Goal: Task Accomplishment & Management: Complete application form

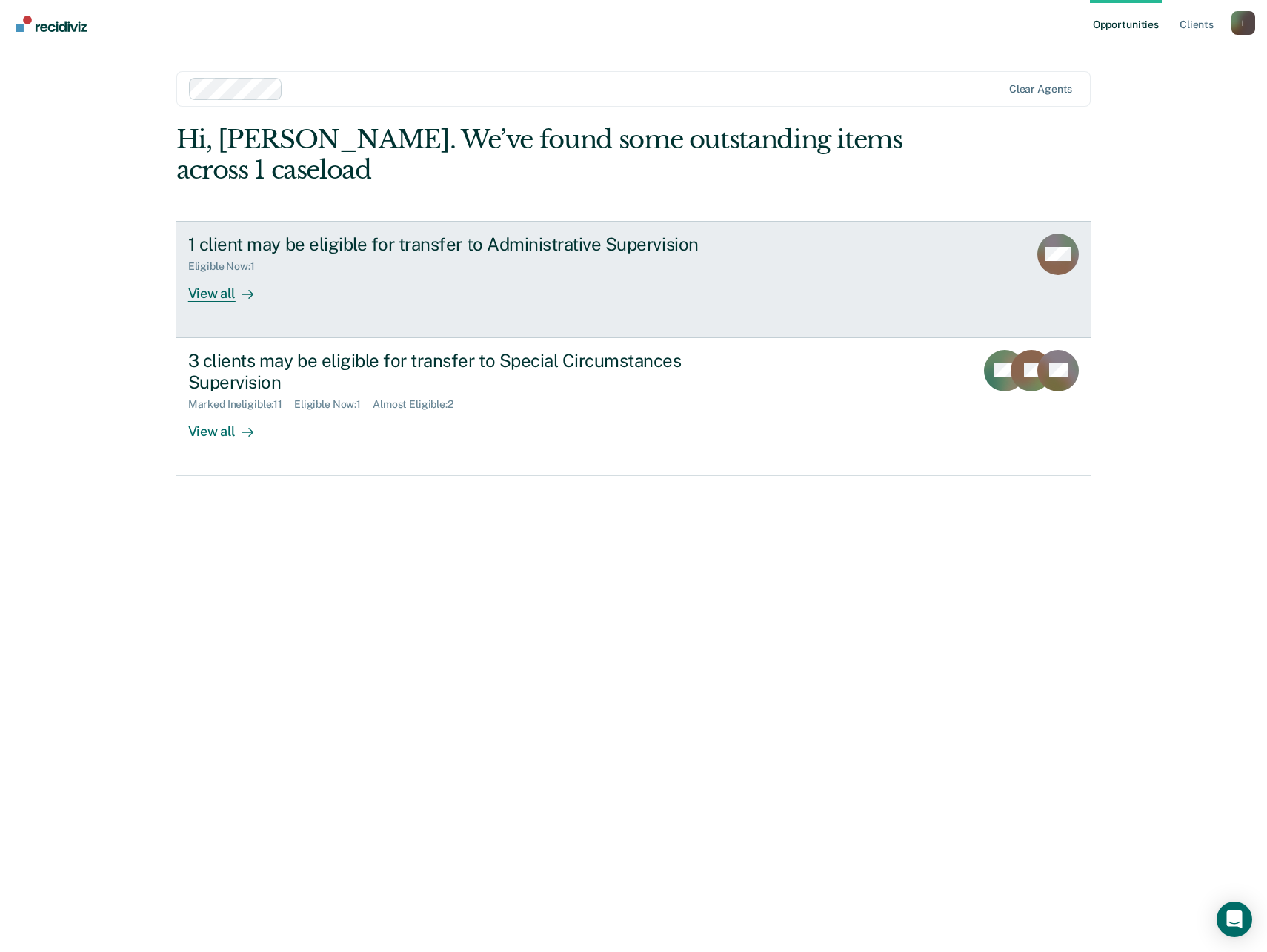
click at [674, 305] on link "1 client may be eligible for transfer to Administrative Supervision Eligible No…" at bounding box center [634, 279] width 915 height 117
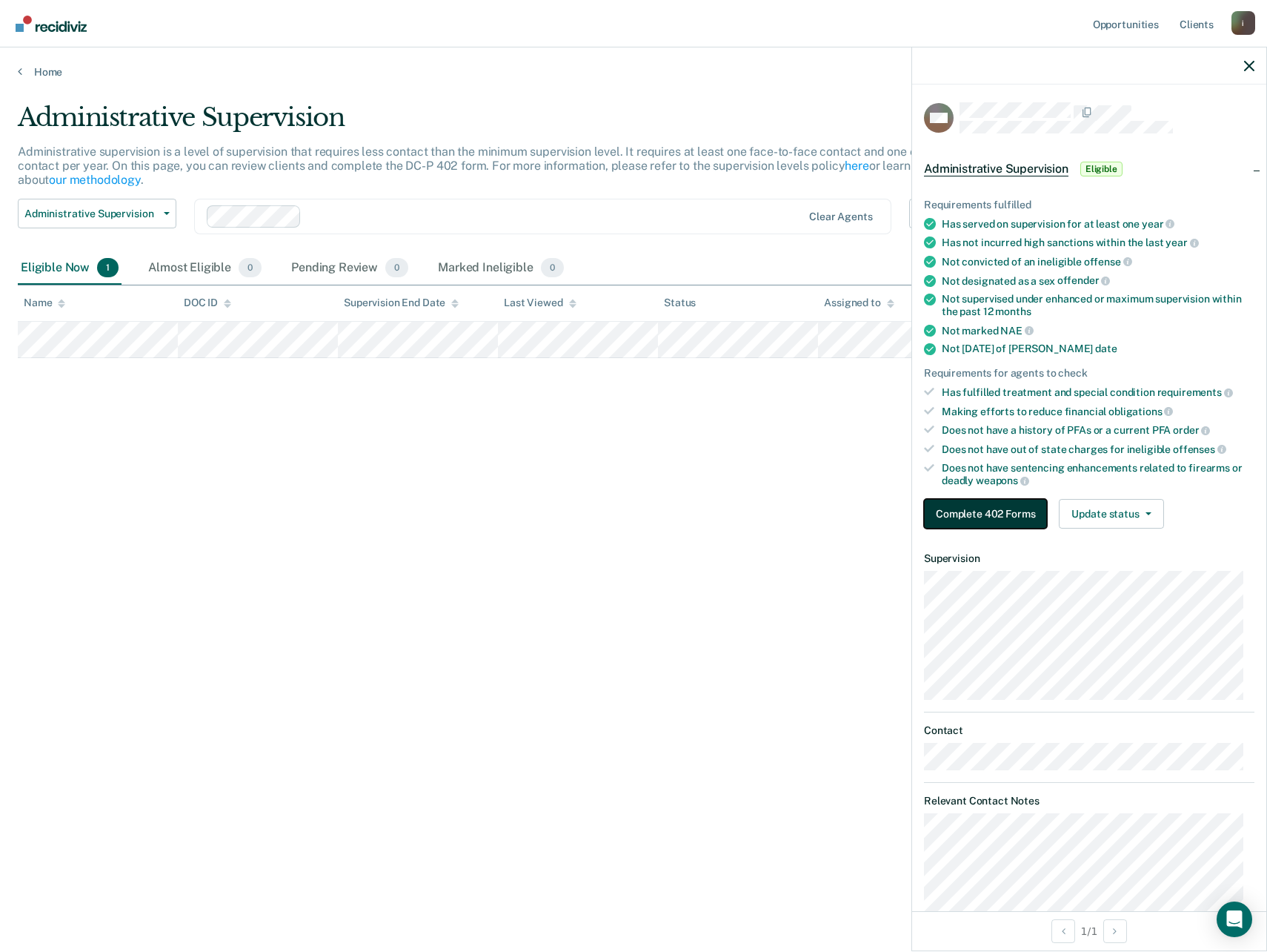
click at [979, 519] on button "Complete 402 Forms" at bounding box center [985, 513] width 123 height 29
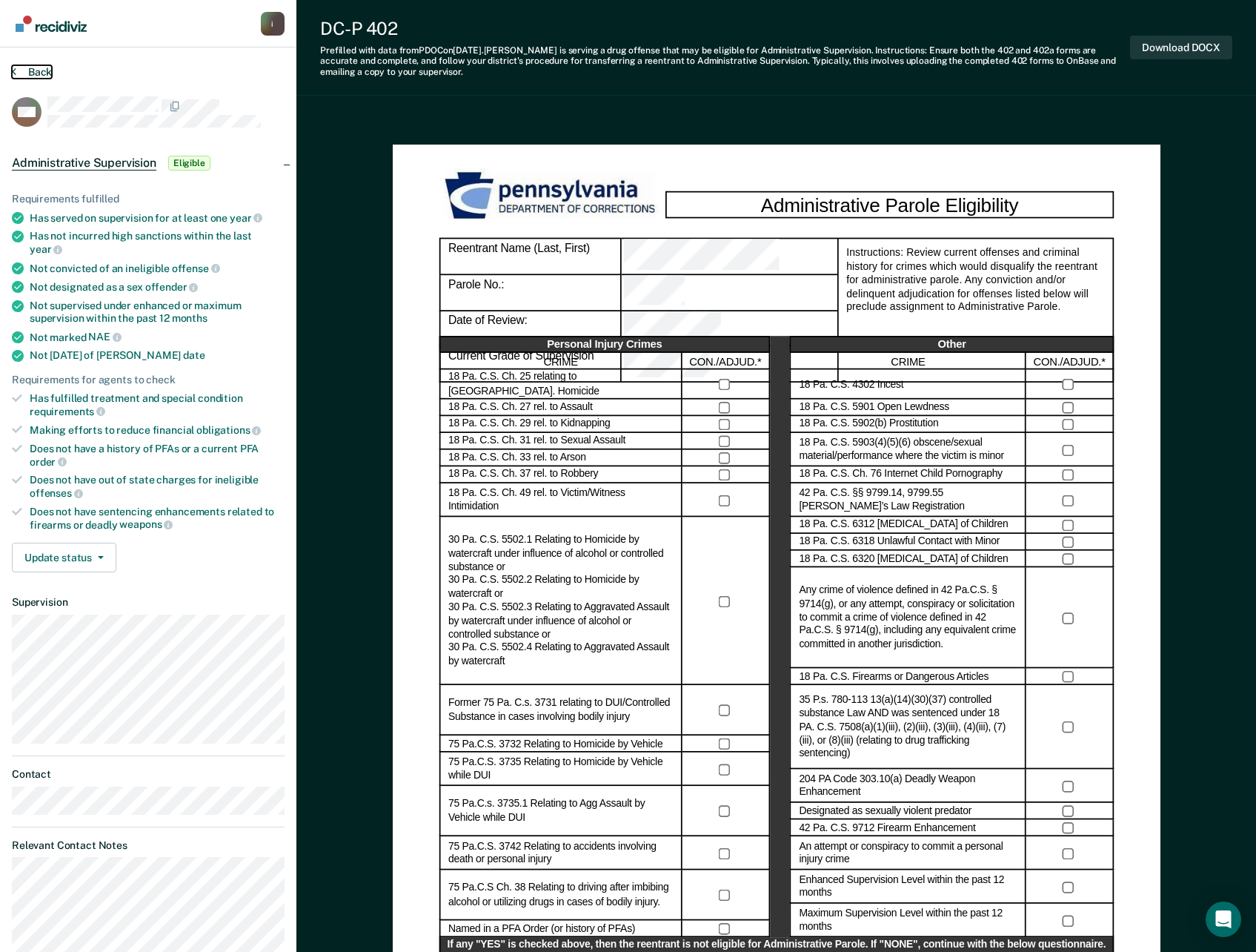
click at [29, 74] on button "Back" at bounding box center [32, 72] width 40 height 13
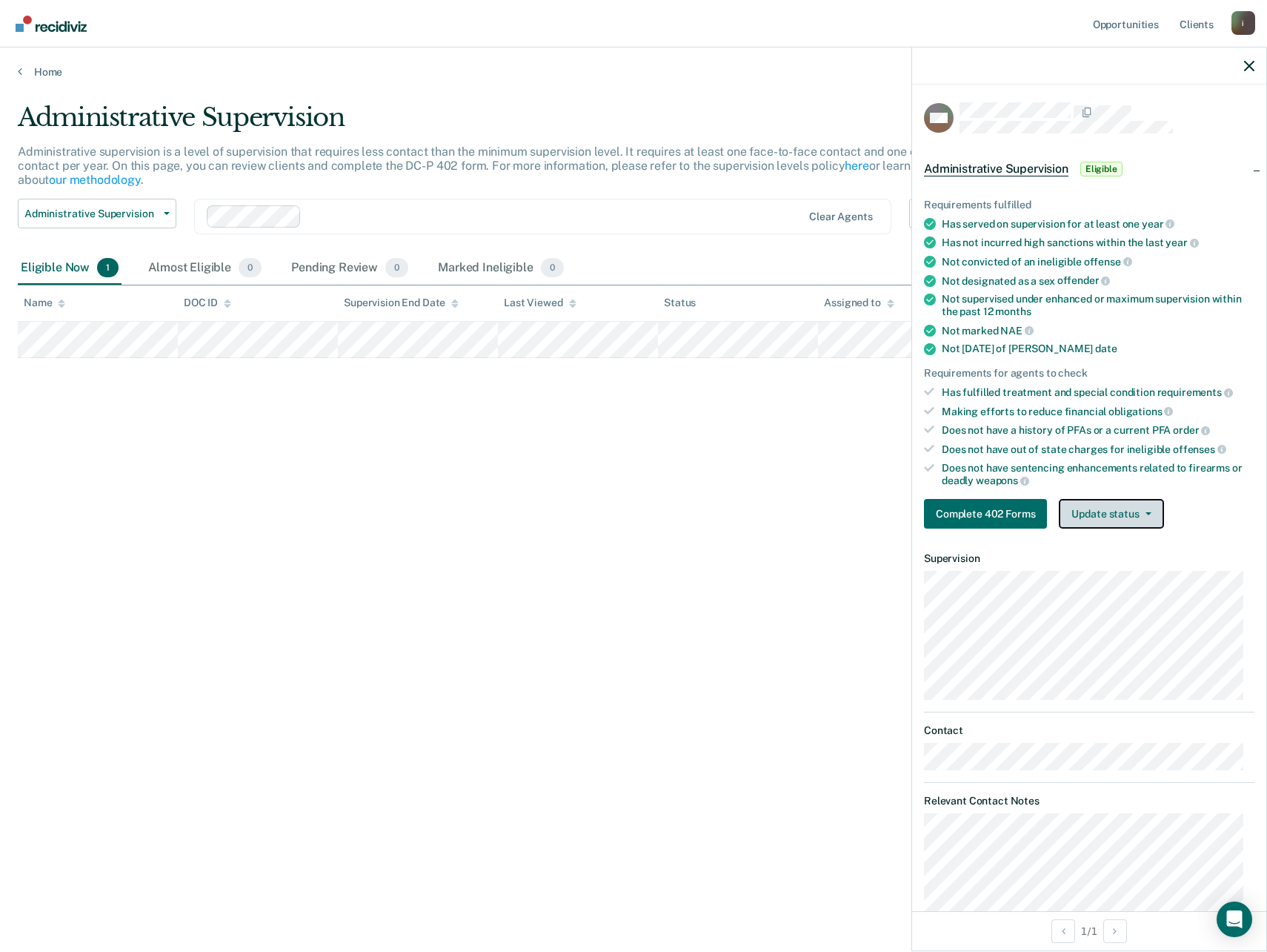
click at [1104, 517] on button "Update status" at bounding box center [1111, 513] width 104 height 29
click at [1117, 571] on button "Mark Ineligible" at bounding box center [1132, 573] width 145 height 23
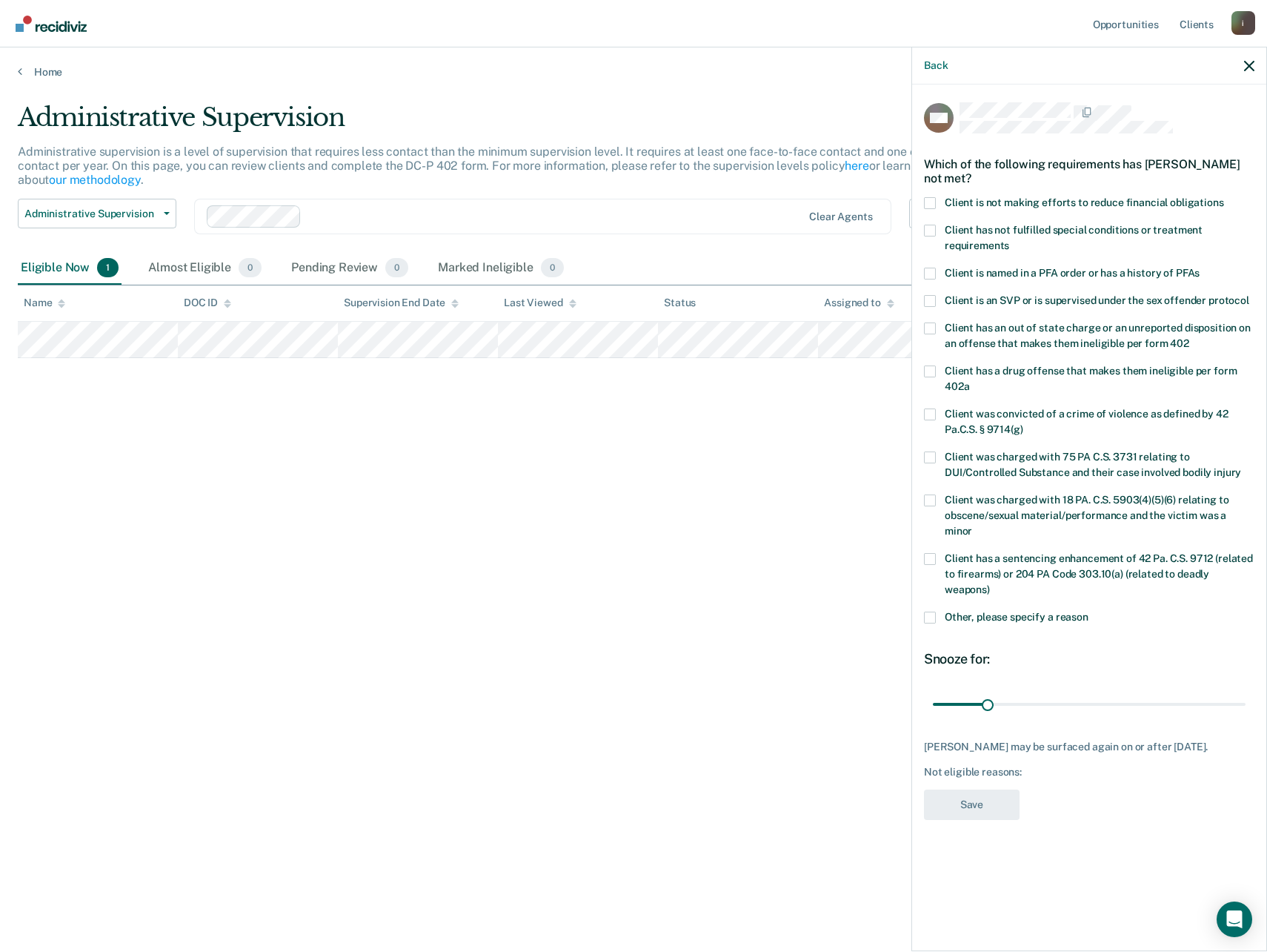
click at [934, 415] on span at bounding box center [930, 415] width 12 height 12
click at [1024, 424] on input "Client was convicted of a crime of violence as defined by 42 Pa.C.S. § 9714(g)" at bounding box center [1024, 424] width 0 height 0
drag, startPoint x: 991, startPoint y: 688, endPoint x: 1377, endPoint y: 695, distance: 386.1
type input "180"
click at [1246, 695] on input "range" at bounding box center [1089, 704] width 313 height 26
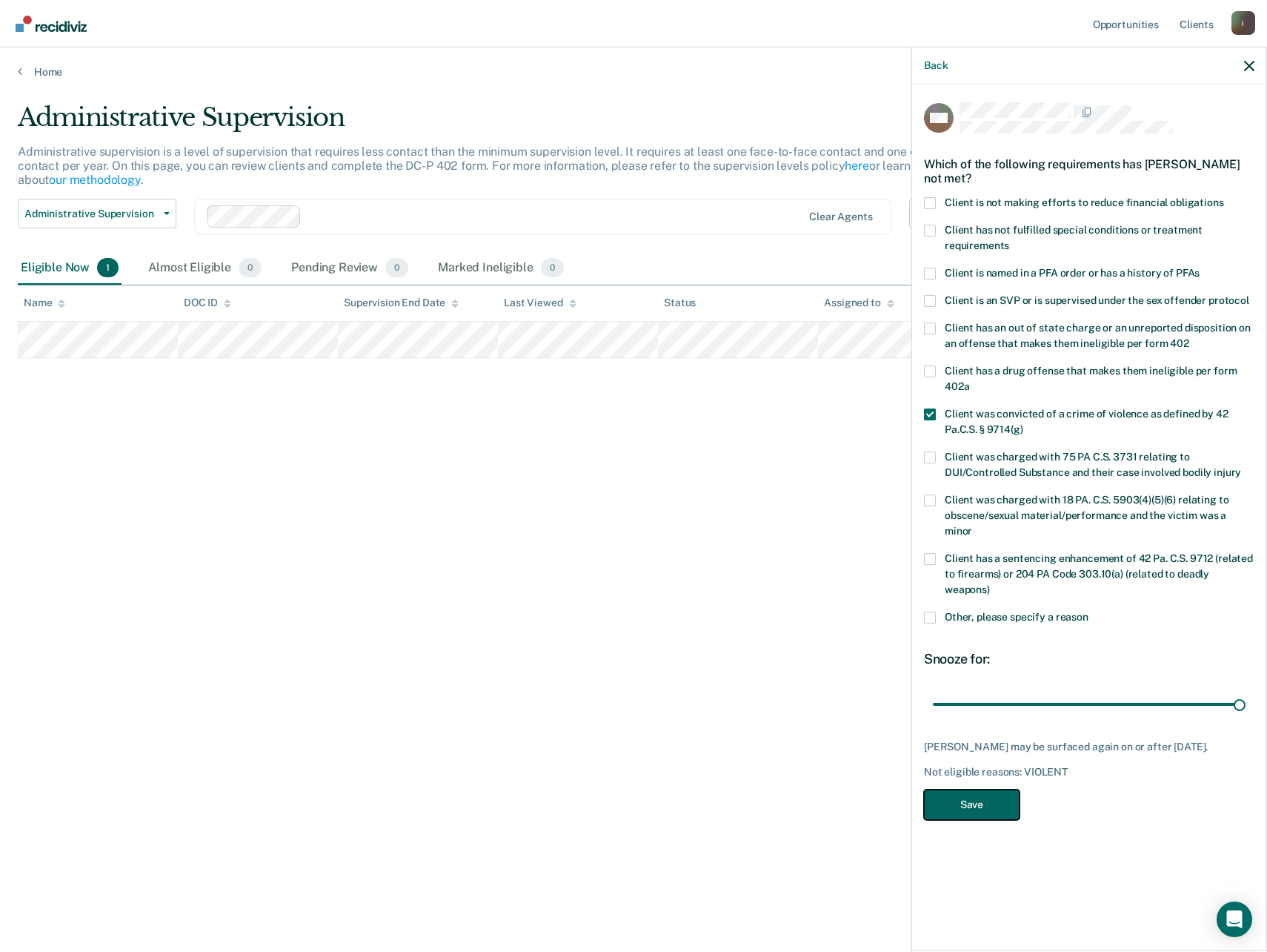
click at [980, 789] on button "Save" at bounding box center [972, 804] width 95 height 30
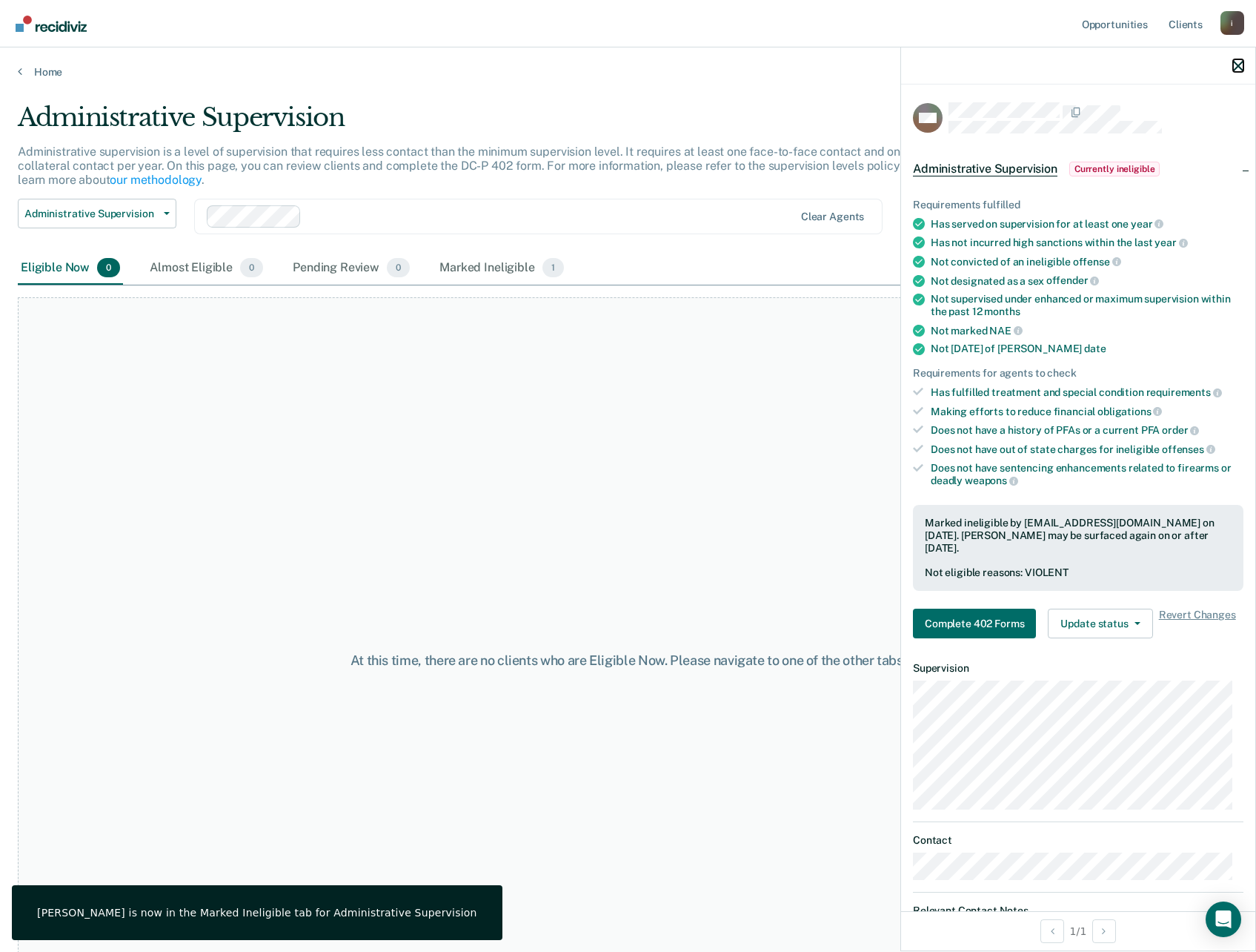
click at [1243, 69] on icon "button" at bounding box center [1238, 66] width 10 height 10
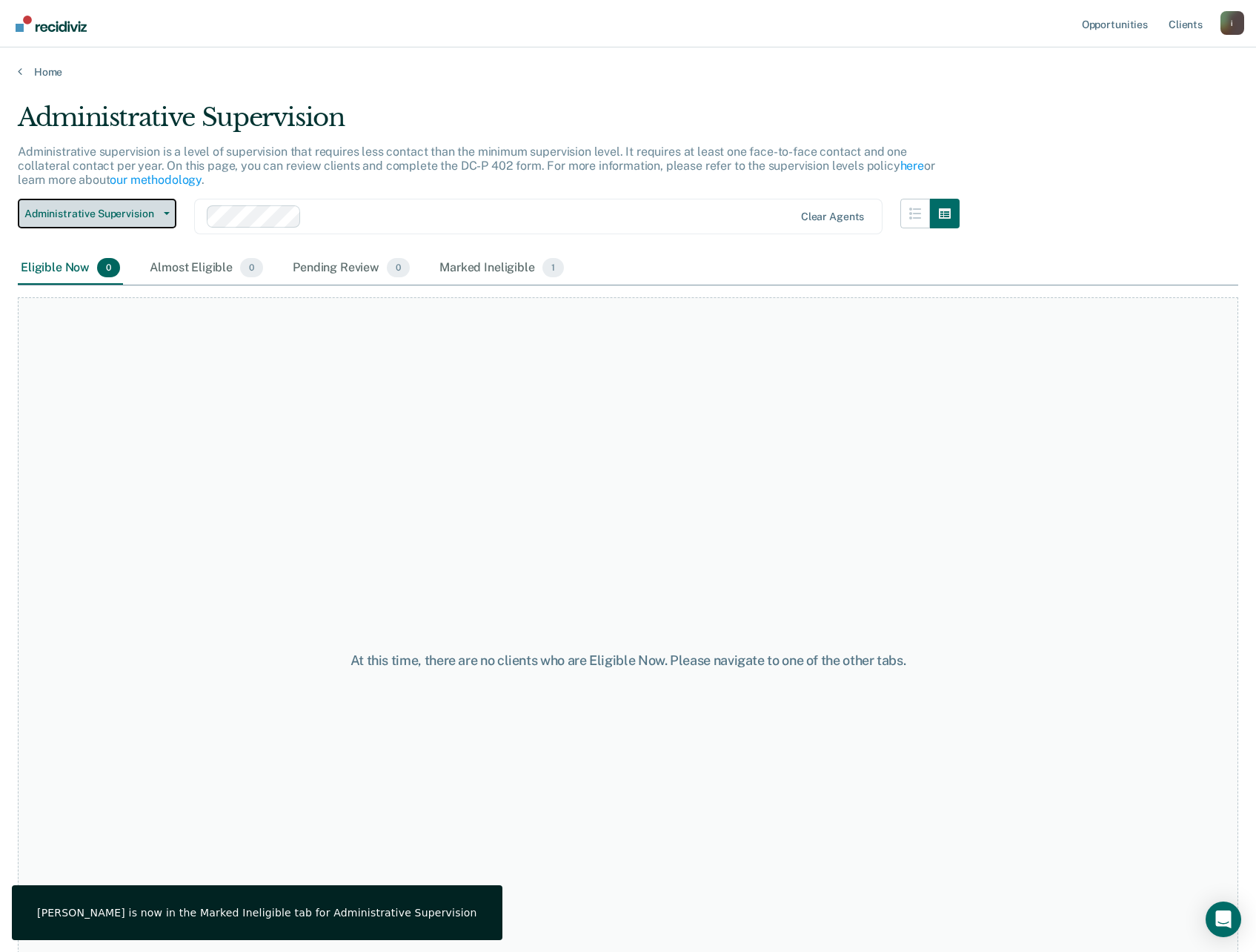
click at [116, 206] on button "Administrative Supervision" at bounding box center [97, 213] width 159 height 29
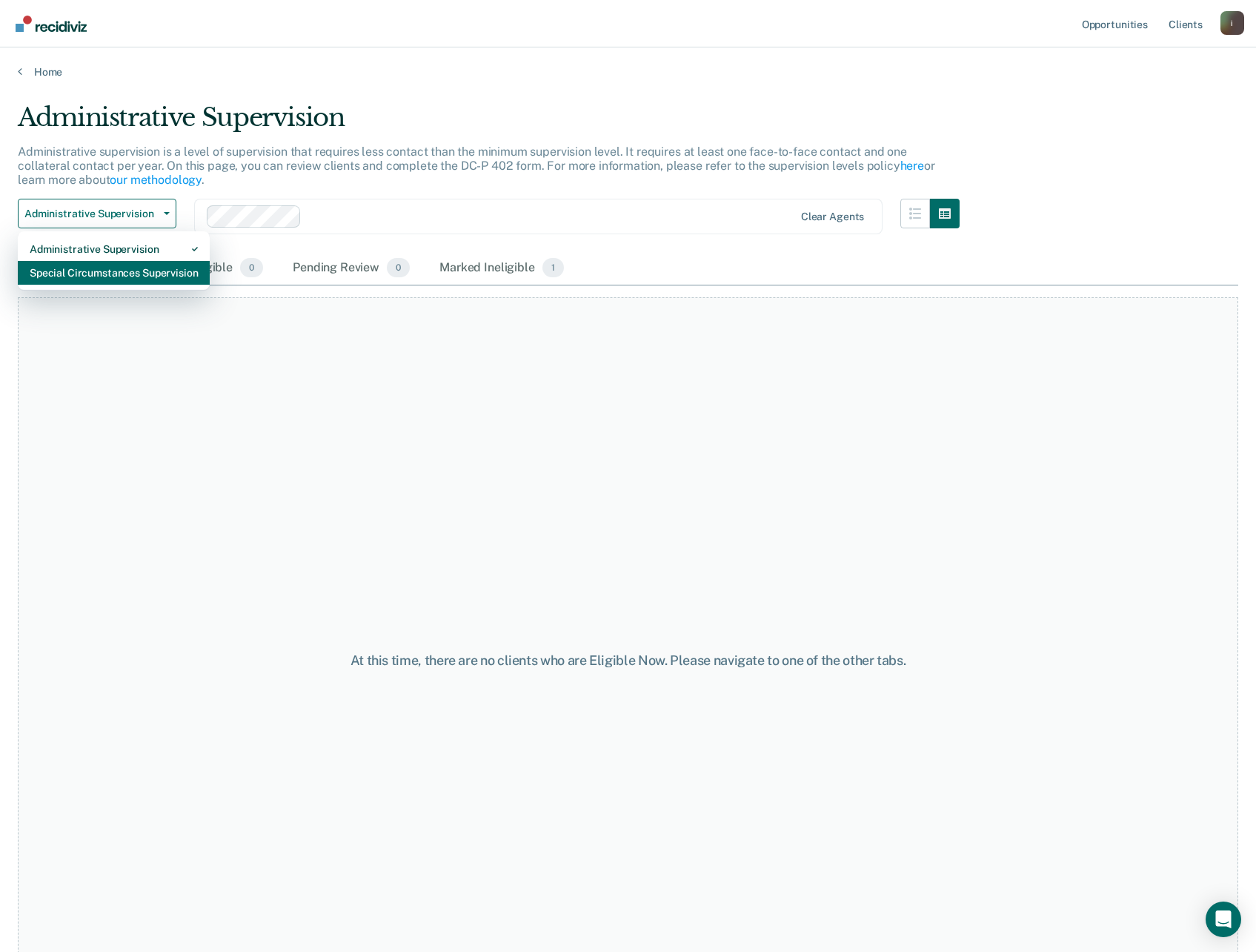
click at [116, 277] on div "Special Circumstances Supervision" at bounding box center [113, 272] width 168 height 23
